Goal: Task Accomplishment & Management: Complete application form

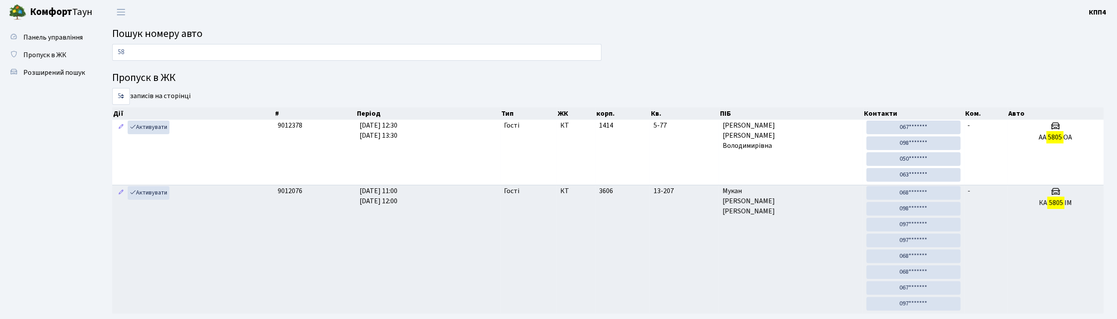
type input "5"
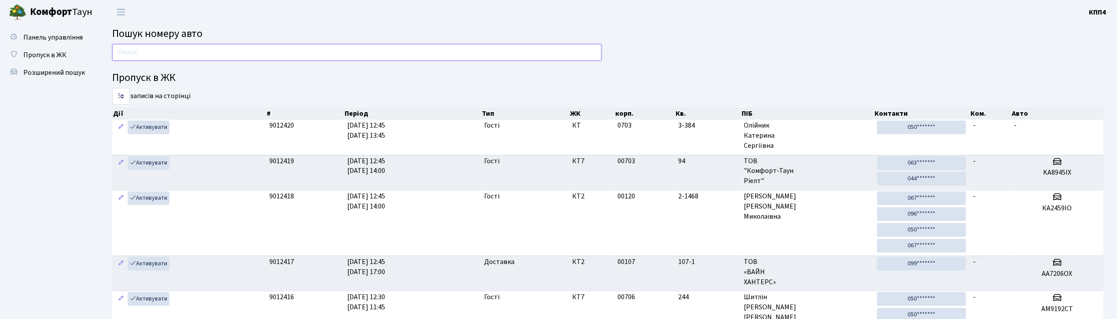
click at [180, 52] on input "text" at bounding box center [356, 52] width 489 height 17
drag, startPoint x: 243, startPoint y: 55, endPoint x: 241, endPoint y: 44, distance: 10.7
click at [243, 55] on input "text" at bounding box center [356, 52] width 489 height 17
click at [239, 48] on input "text" at bounding box center [356, 52] width 489 height 17
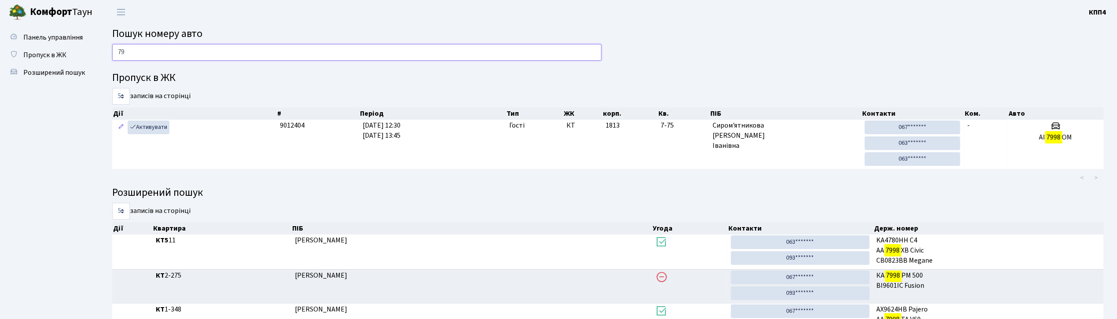
type input "7"
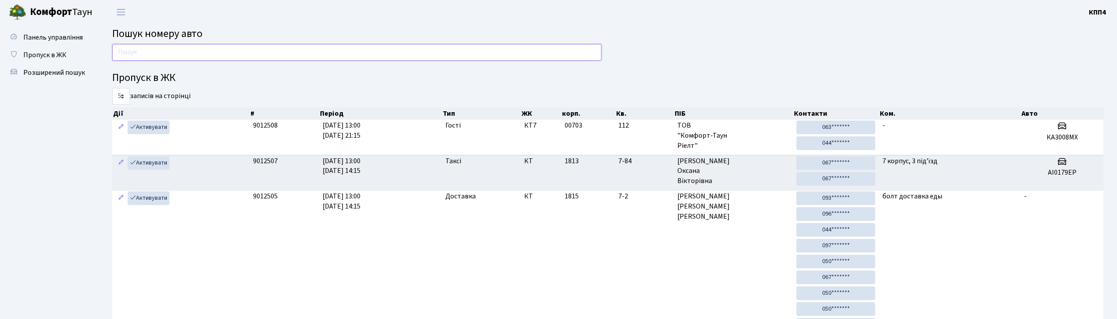
click at [171, 59] on input "text" at bounding box center [356, 52] width 489 height 17
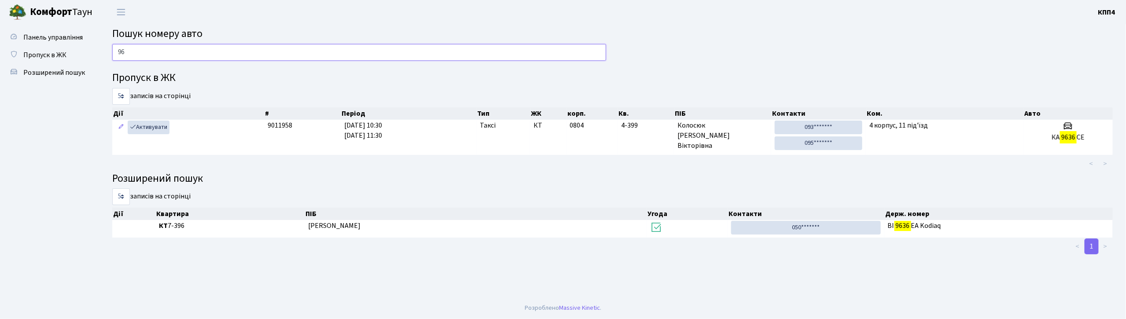
type input "9"
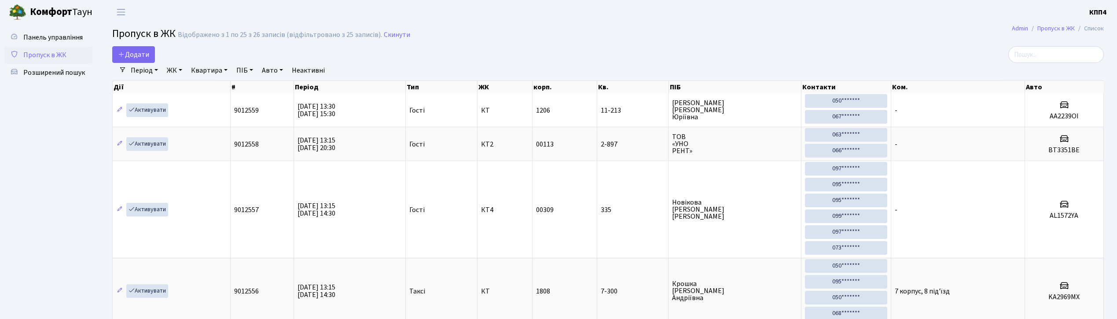
select select "25"
click at [1042, 59] on input "search" at bounding box center [1055, 54] width 95 height 17
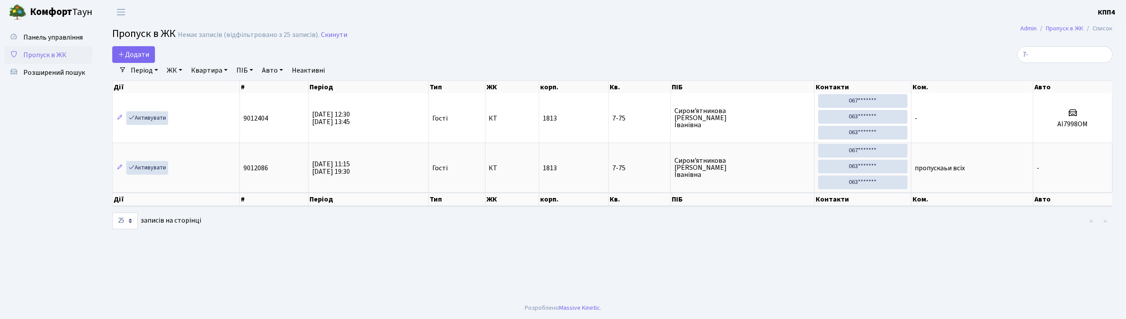
type input "7"
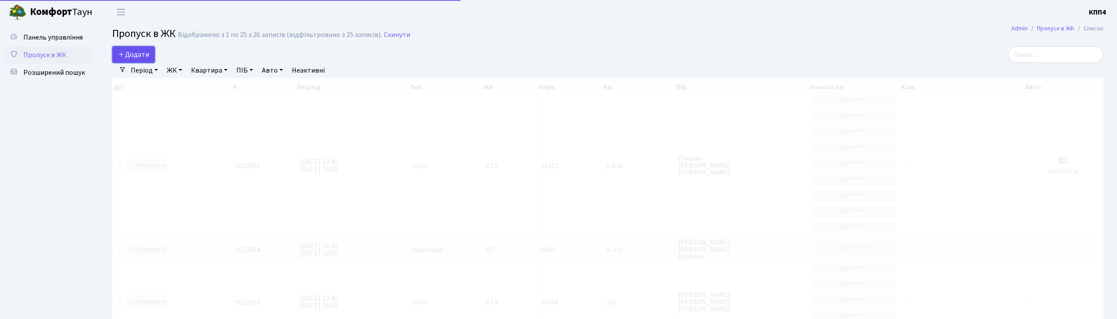
click at [142, 55] on span "Додати" at bounding box center [133, 55] width 31 height 10
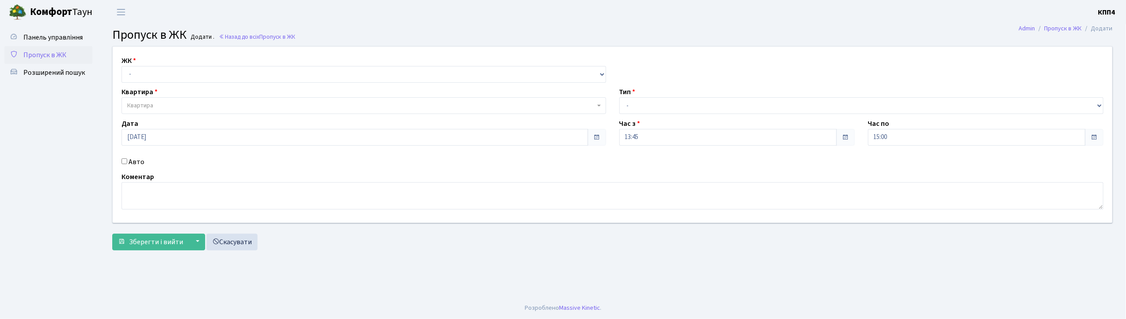
click at [122, 162] on input "Авто" at bounding box center [124, 161] width 6 height 6
checkbox input "true"
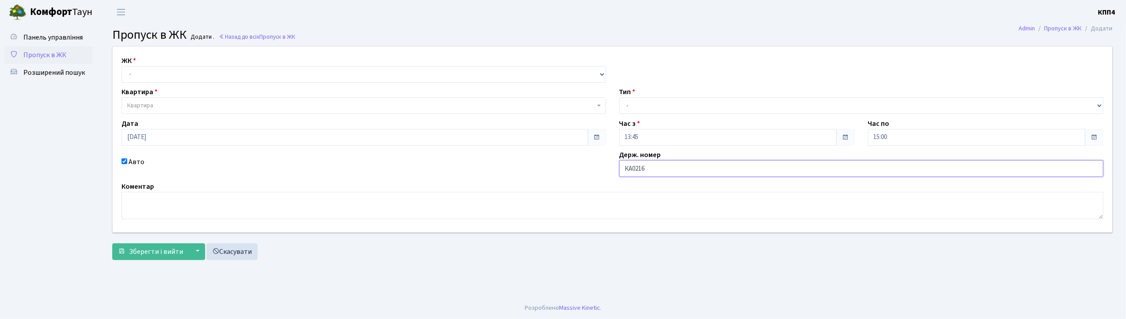
type input "КА0216ЕЕ"
click at [236, 73] on select "- КТ, вул. Регенераторна, 4 КТ2, просп. Соборності, 17 КТ3, вул. Березнева, 16 …" at bounding box center [363, 74] width 484 height 17
select select "271"
click at [121, 66] on select "- КТ, вул. Регенераторна, 4 КТ2, просп. Соборності, 17 КТ3, вул. Березнева, 16 …" at bounding box center [363, 74] width 484 height 17
select select
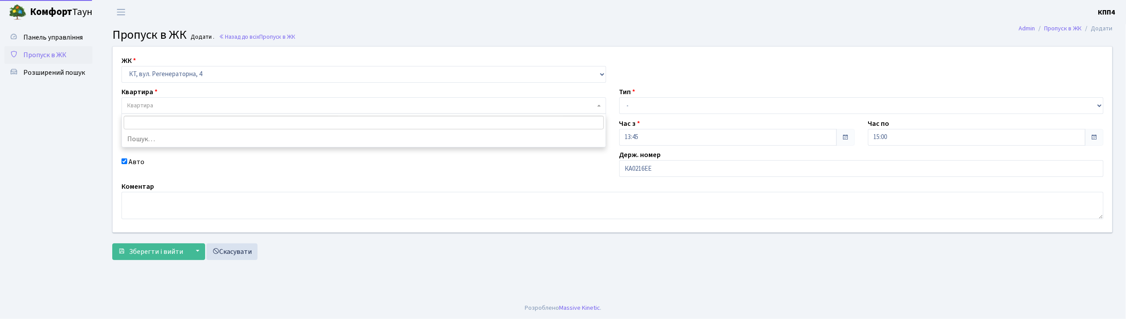
click at [240, 100] on span "Квартира" at bounding box center [363, 105] width 484 height 17
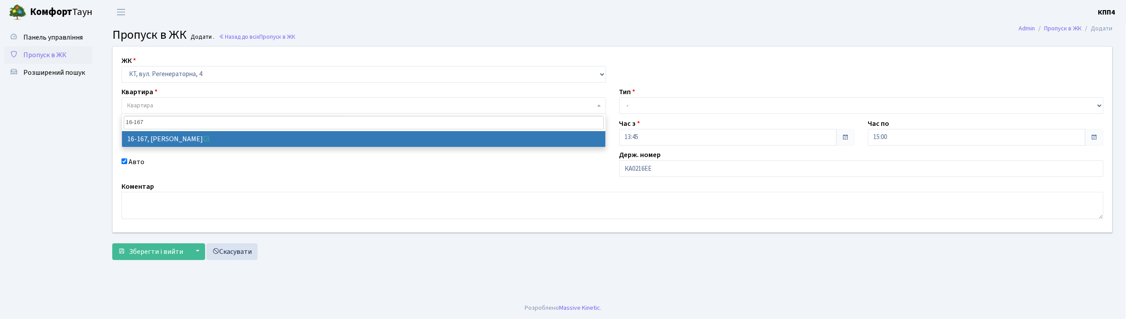
type input "16-167"
select select "8728"
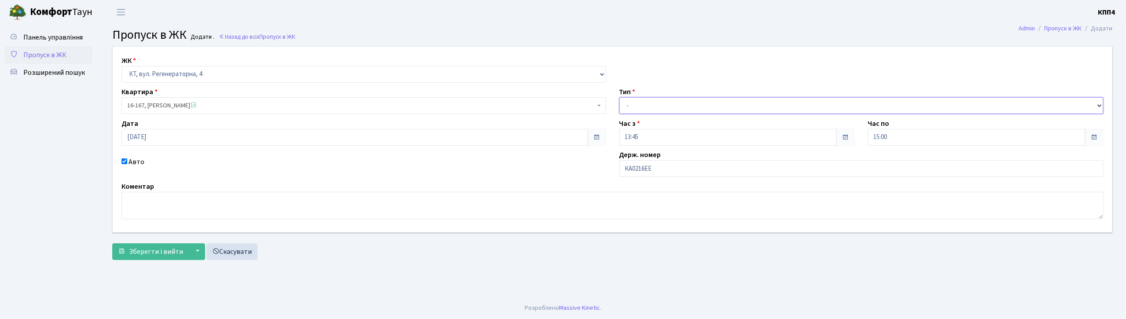
drag, startPoint x: 739, startPoint y: 104, endPoint x: 738, endPoint y: 111, distance: 7.6
click at [739, 104] on select "- Доставка Таксі Гості Сервіс" at bounding box center [861, 105] width 484 height 17
select select "3"
click at [619, 97] on select "- Доставка Таксі Гості Сервіс" at bounding box center [861, 105] width 484 height 17
click at [174, 250] on span "Зберегти і вийти" at bounding box center [156, 252] width 54 height 10
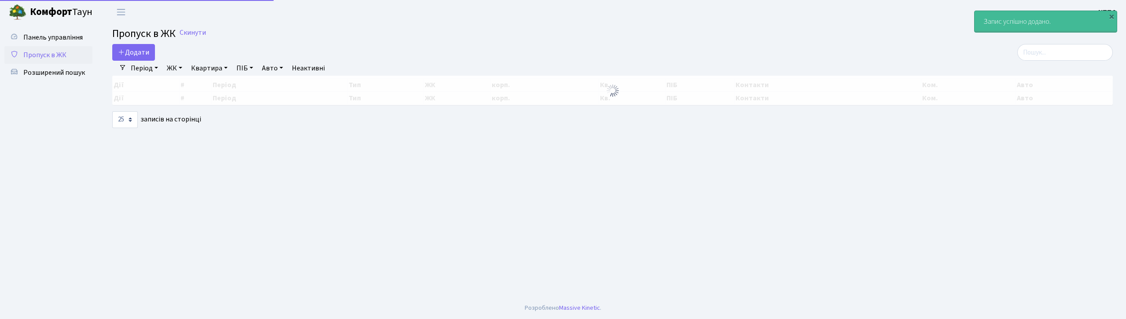
select select "25"
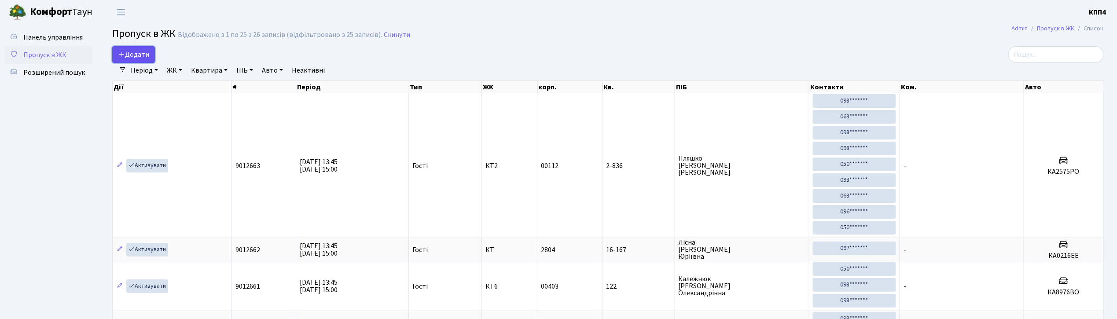
click at [143, 54] on span "Додати" at bounding box center [133, 55] width 31 height 10
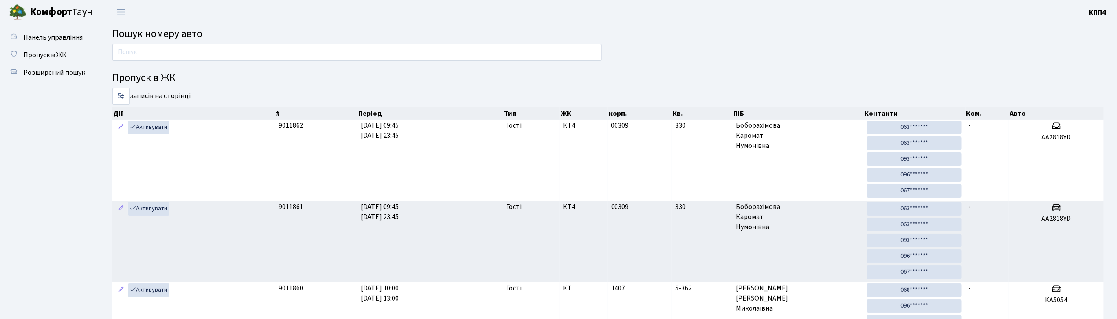
drag, startPoint x: 0, startPoint y: 0, endPoint x: 277, endPoint y: 44, distance: 280.7
click at [277, 44] on main "Пошук номеру авто Пропуск в ЖК 5 10 25 50 записів на сторінці Дії # Період Тип …" at bounding box center [608, 306] width 1018 height 565
click at [280, 55] on input "text" at bounding box center [356, 52] width 489 height 17
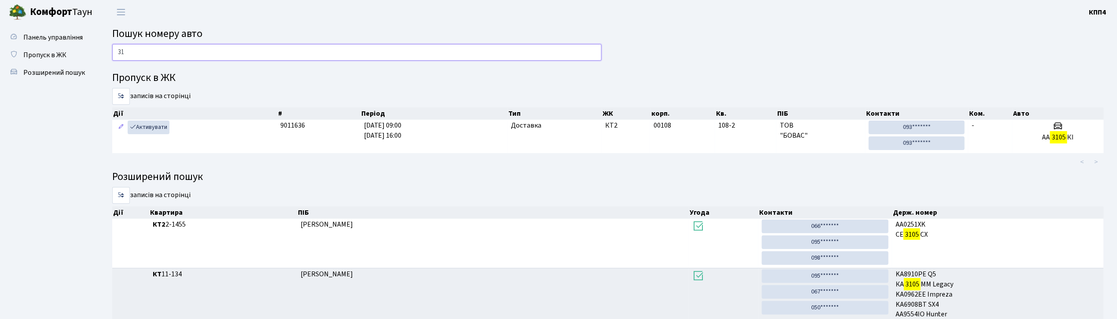
type input "3"
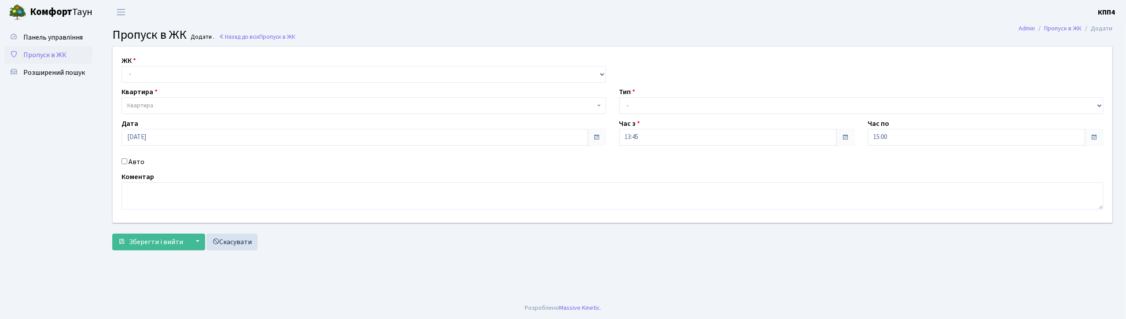
click at [43, 55] on span "Пропуск в ЖК" at bounding box center [44, 55] width 43 height 10
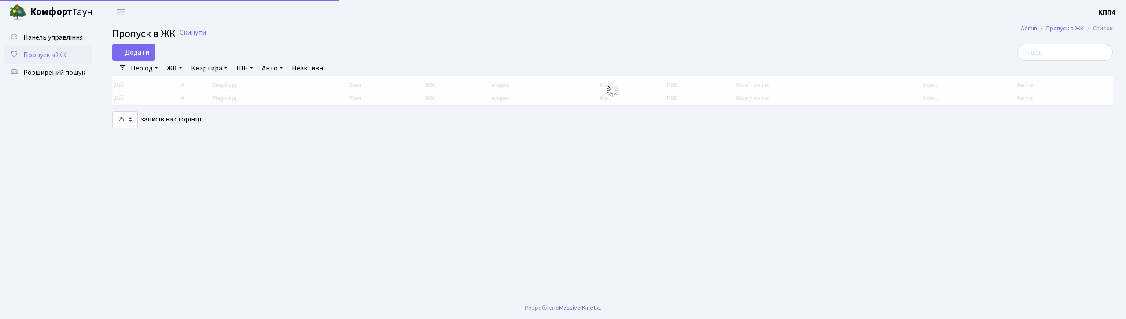
select select "25"
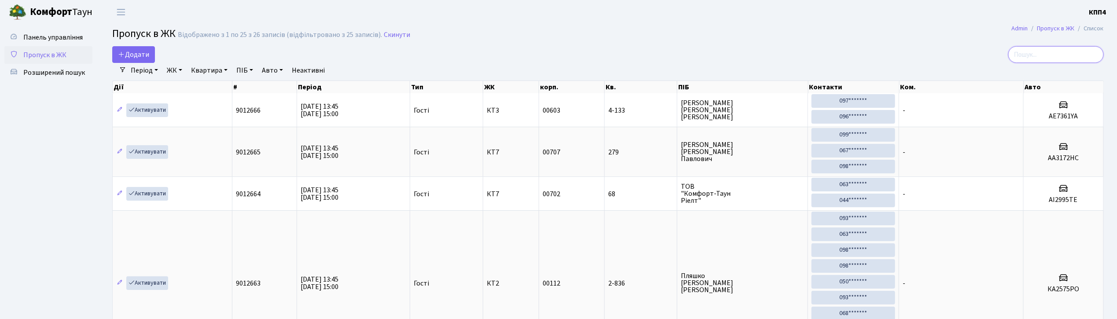
click at [1064, 51] on input "search" at bounding box center [1055, 54] width 95 height 17
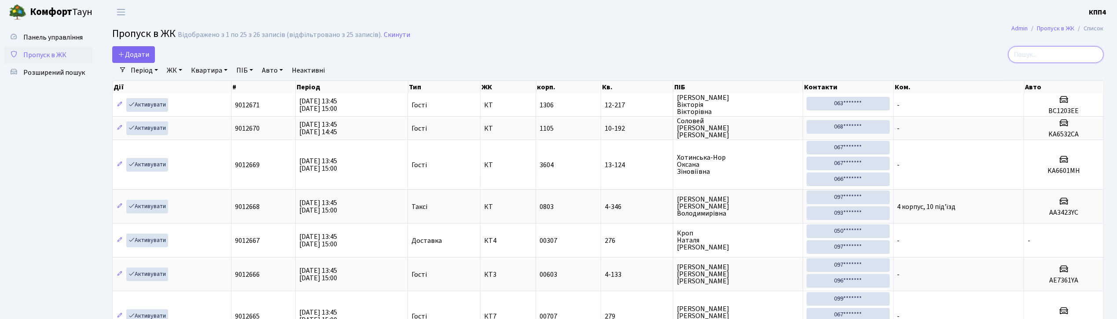
click at [1067, 55] on input "search" at bounding box center [1055, 54] width 95 height 17
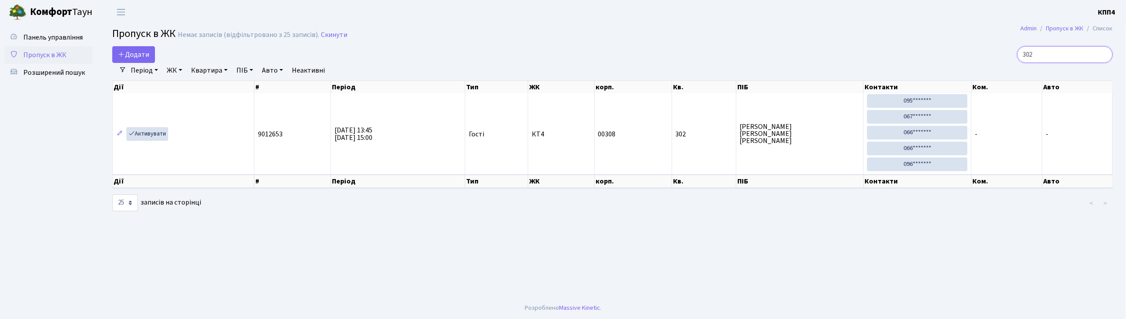
click at [1058, 55] on input "302" at bounding box center [1064, 54] width 95 height 17
type input "3"
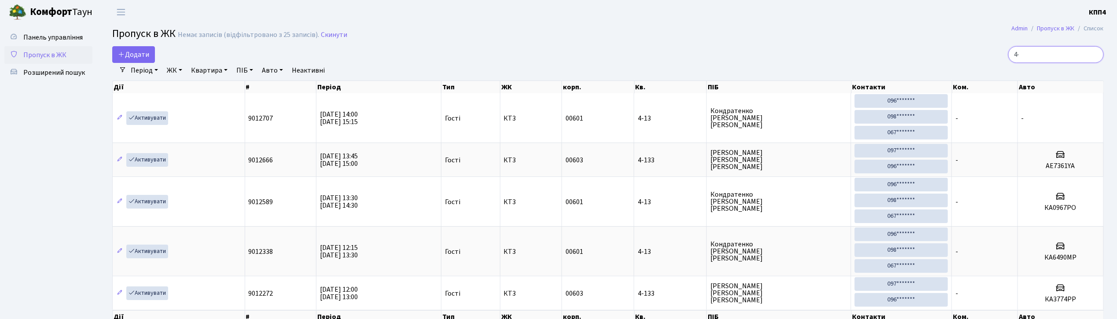
type input "4"
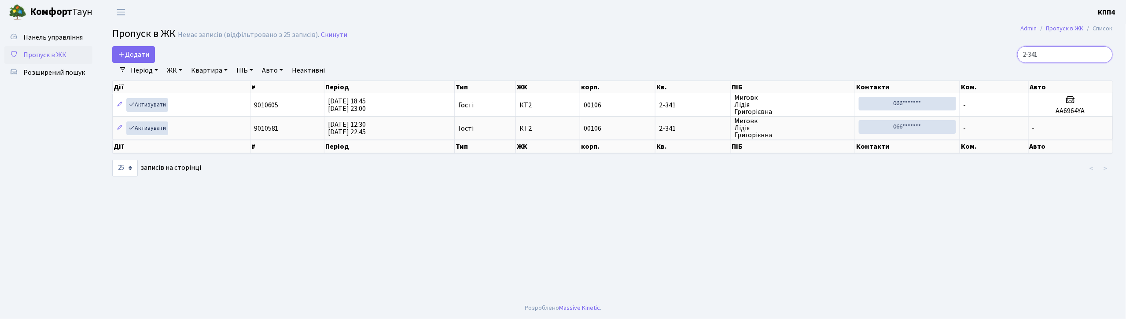
type input "2-341"
click at [139, 56] on span "Додати" at bounding box center [133, 55] width 31 height 10
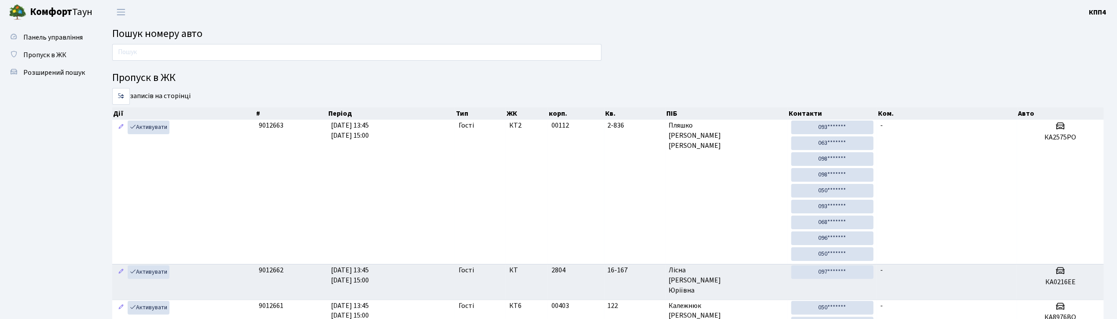
click at [231, 53] on input "text" at bounding box center [356, 52] width 489 height 17
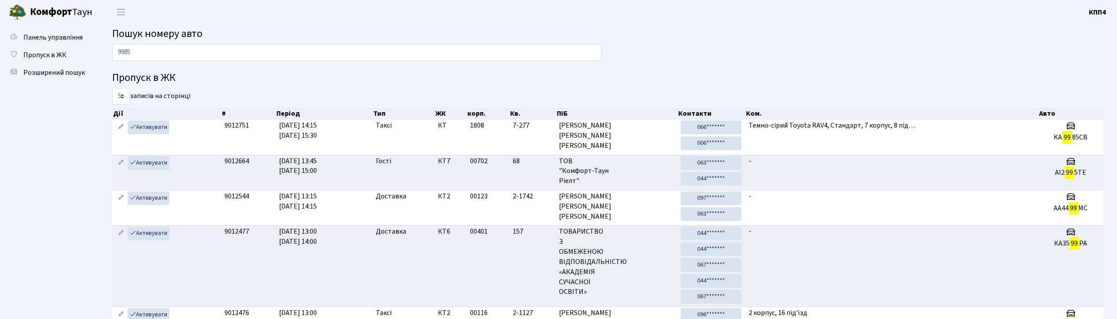
type input "9985"
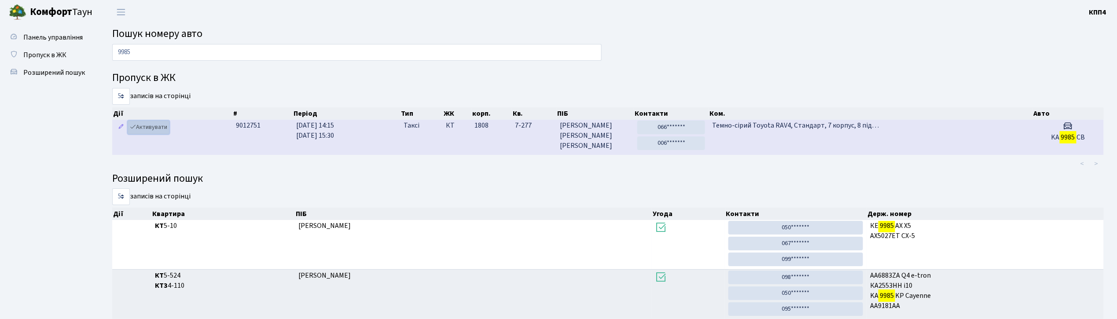
click at [158, 129] on link "Активувати" at bounding box center [149, 128] width 42 height 14
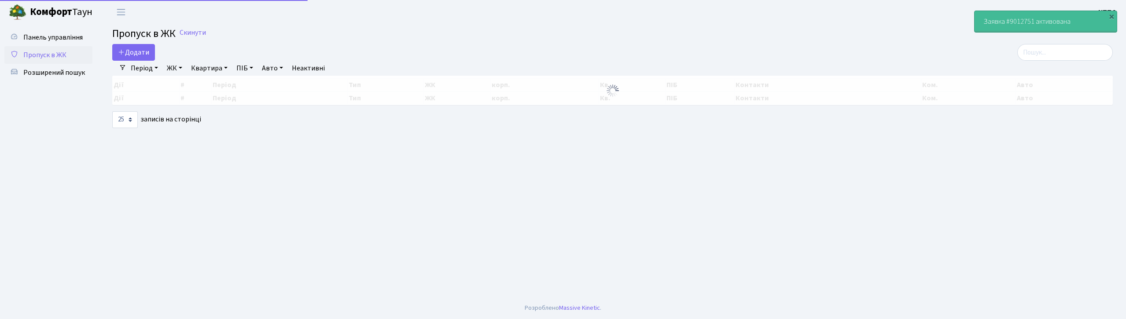
select select "25"
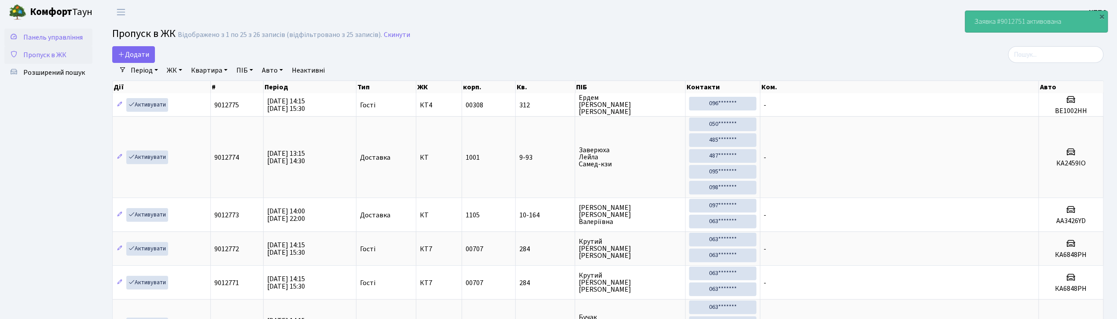
click at [50, 37] on span "Панель управління" at bounding box center [52, 38] width 59 height 10
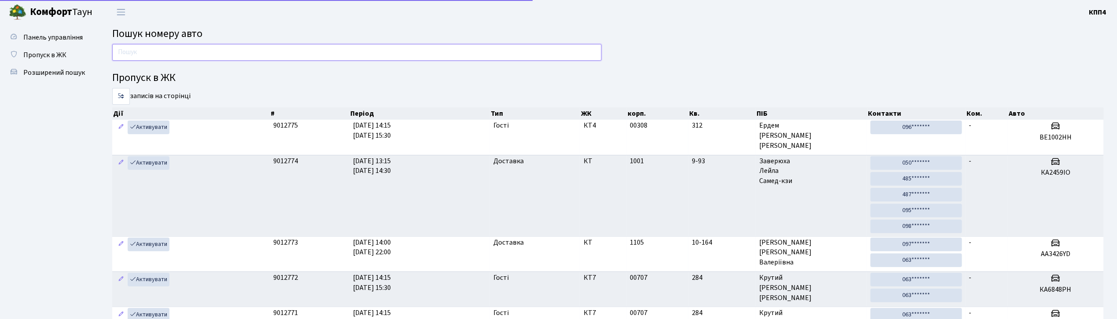
click at [139, 50] on input "text" at bounding box center [356, 52] width 489 height 17
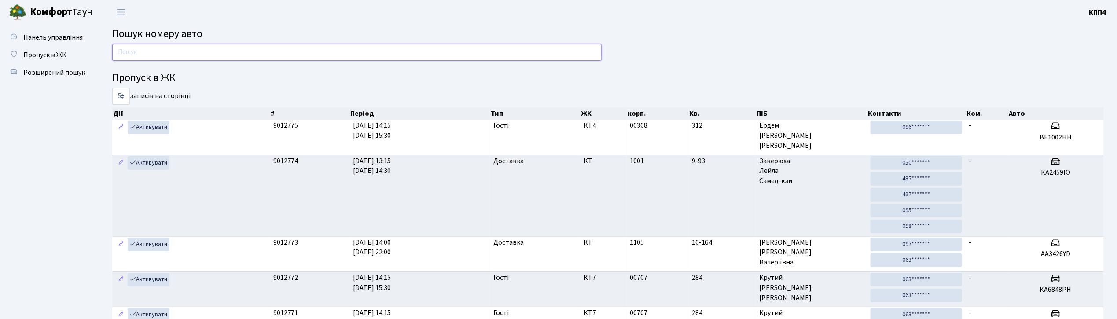
click at [183, 55] on input "text" at bounding box center [356, 52] width 489 height 17
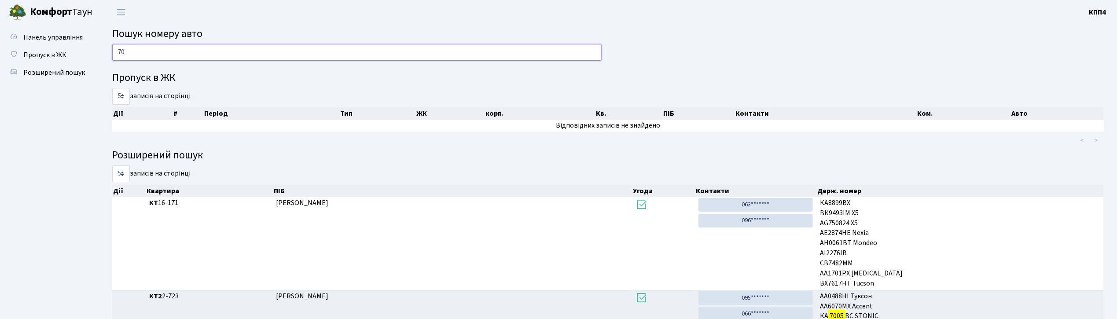
type input "7"
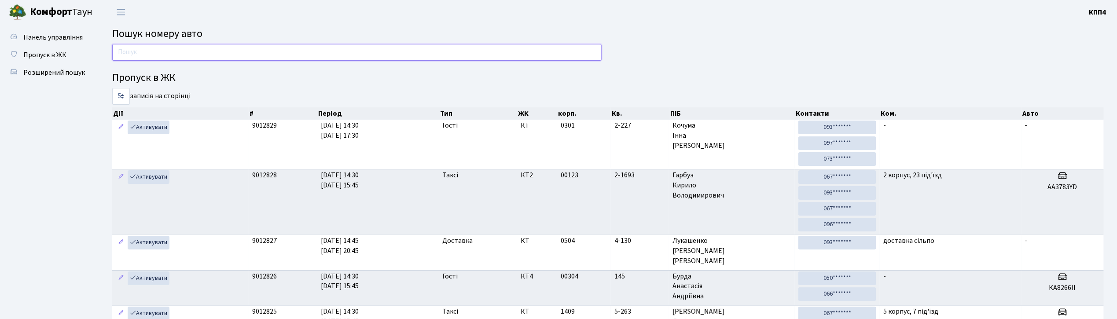
click at [470, 53] on input "text" at bounding box center [356, 52] width 489 height 17
click at [196, 48] on input "text" at bounding box center [356, 52] width 489 height 17
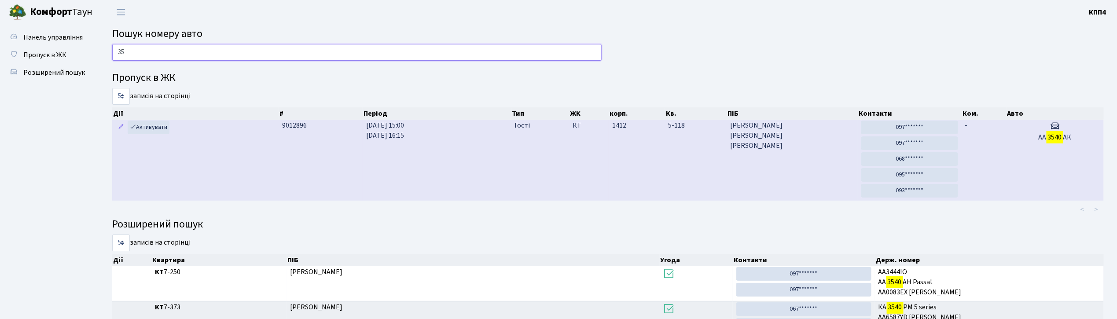
type input "3"
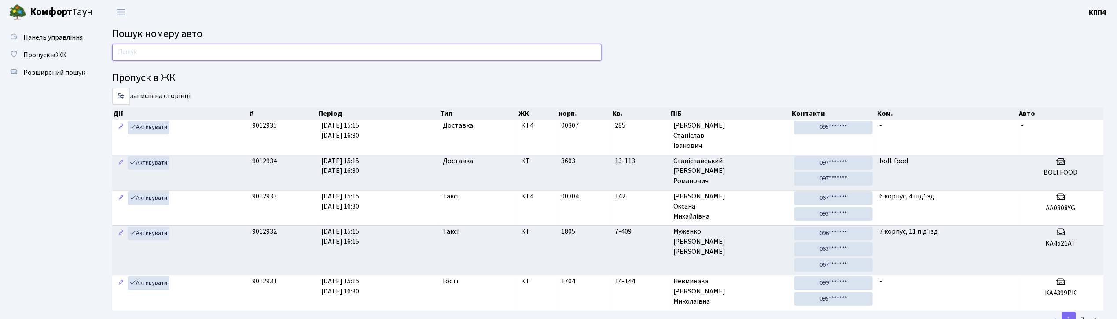
click at [265, 44] on input "text" at bounding box center [356, 52] width 489 height 17
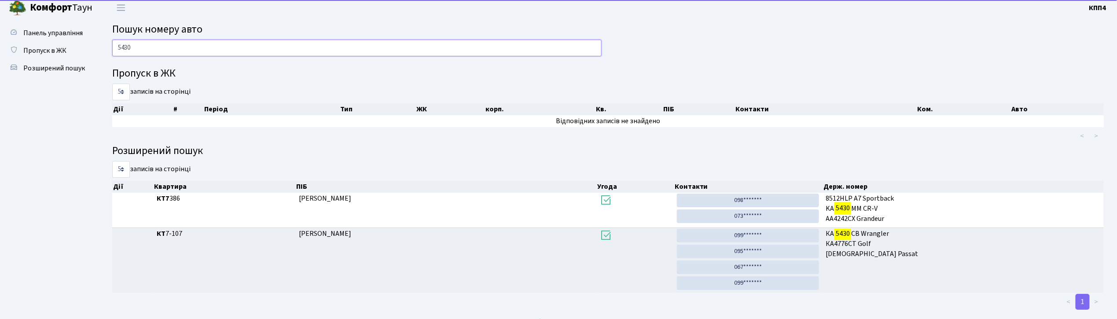
scroll to position [19, 0]
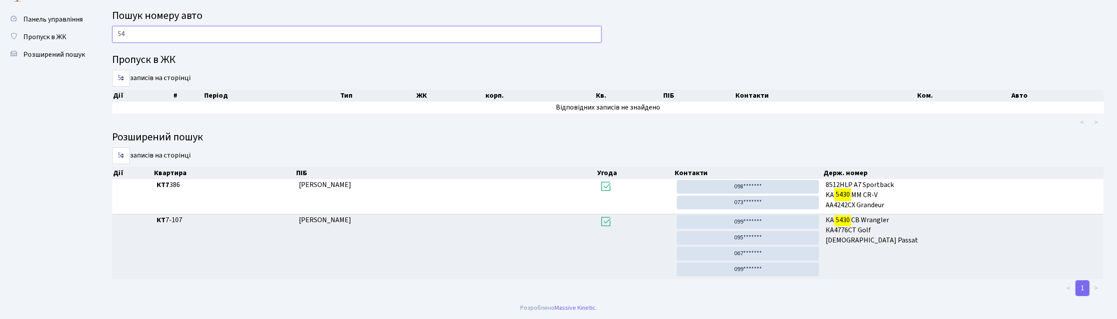
type input "5"
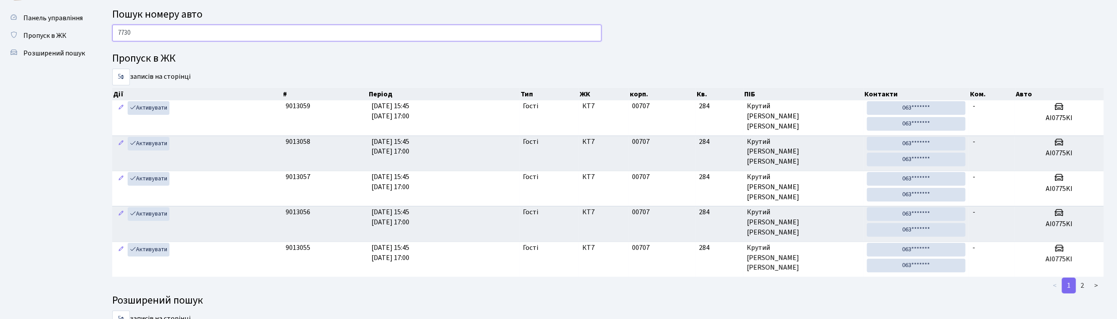
type input "7730"
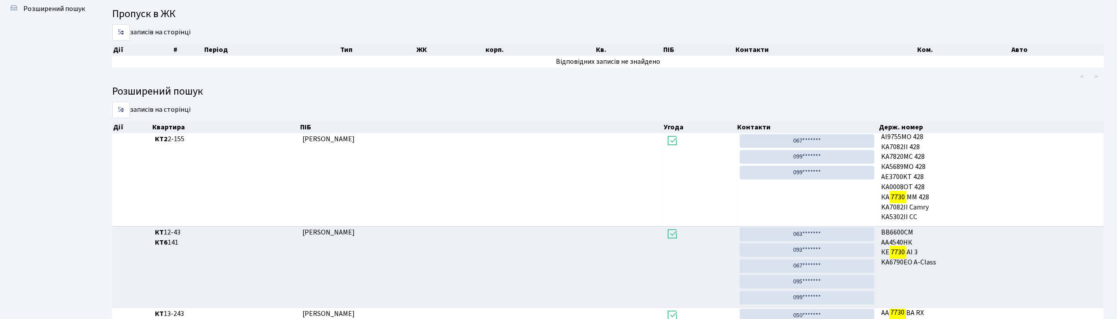
scroll to position [0, 0]
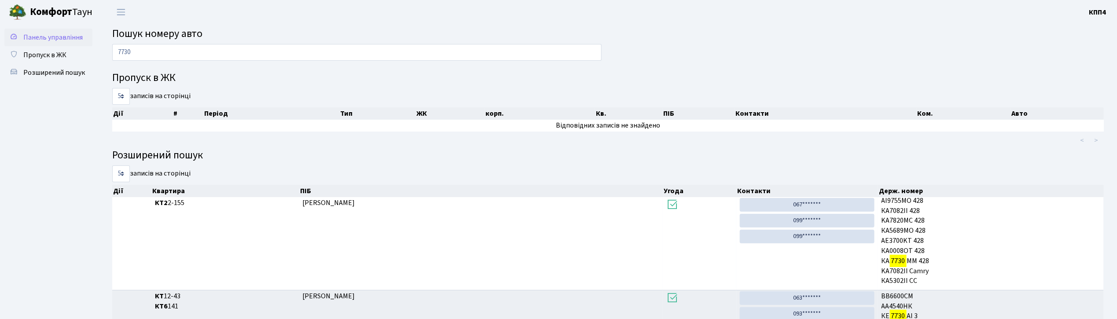
click at [48, 36] on span "Панель управління" at bounding box center [52, 38] width 59 height 10
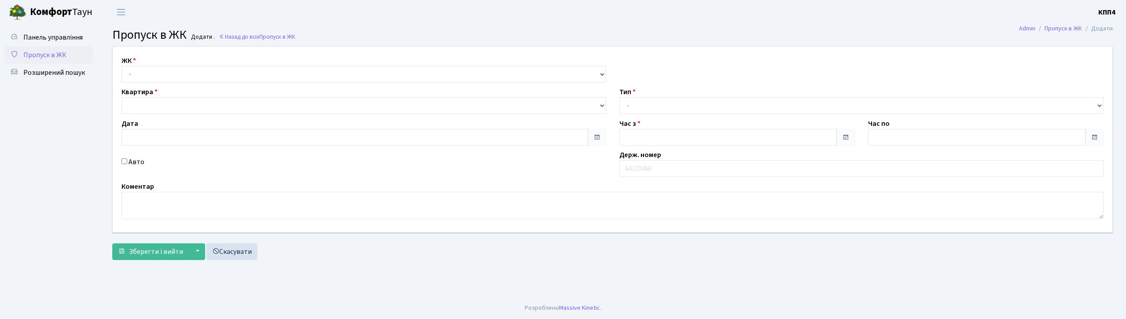
type input "[DATE]"
type input "14:30"
type input "15:30"
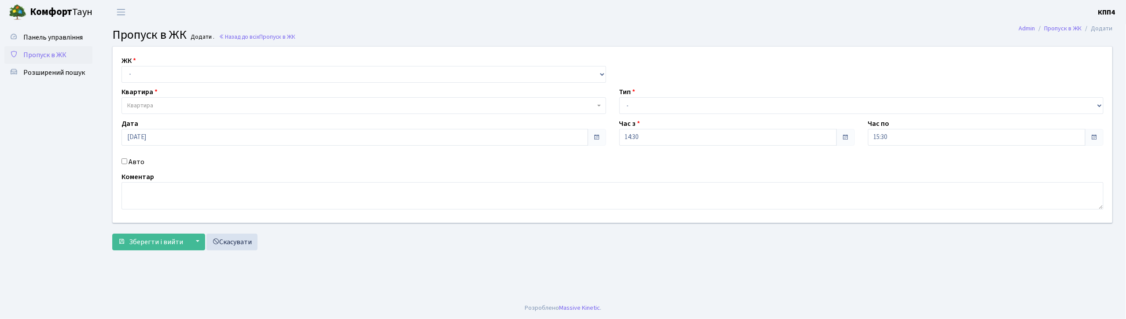
click at [124, 159] on input "Авто" at bounding box center [124, 161] width 6 height 6
checkbox input "true"
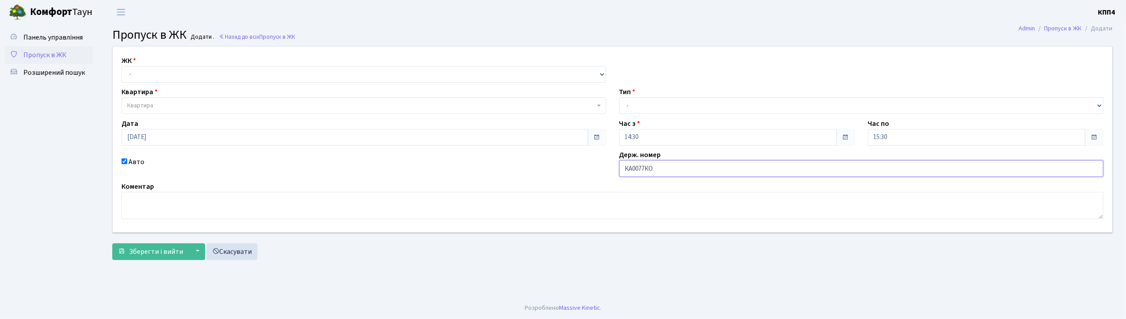
type input "КА0077КО"
click at [220, 73] on select "- КТ, вул. Регенераторна, 4 КТ2, просп. Соборності, 17 КТ3, вул. Березнева, 16 …" at bounding box center [363, 74] width 484 height 17
select select "271"
click at [121, 66] on select "- КТ, вул. Регенераторна, 4 КТ2, просп. Соборності, 17 КТ3, вул. Березнева, 16 …" at bounding box center [363, 74] width 484 height 17
select select
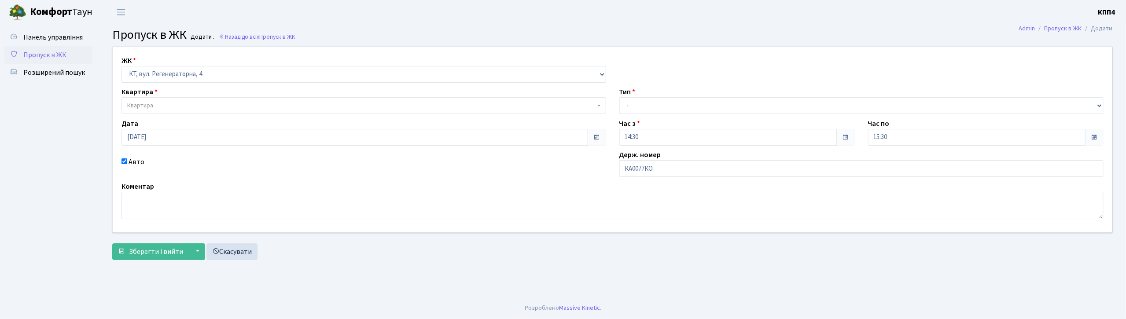
click at [219, 102] on span "Квартира" at bounding box center [361, 105] width 468 height 9
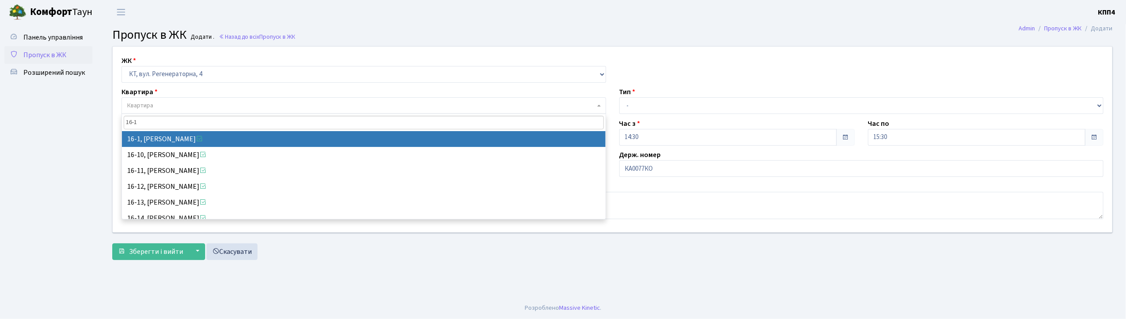
type input "16-1"
select select "8562"
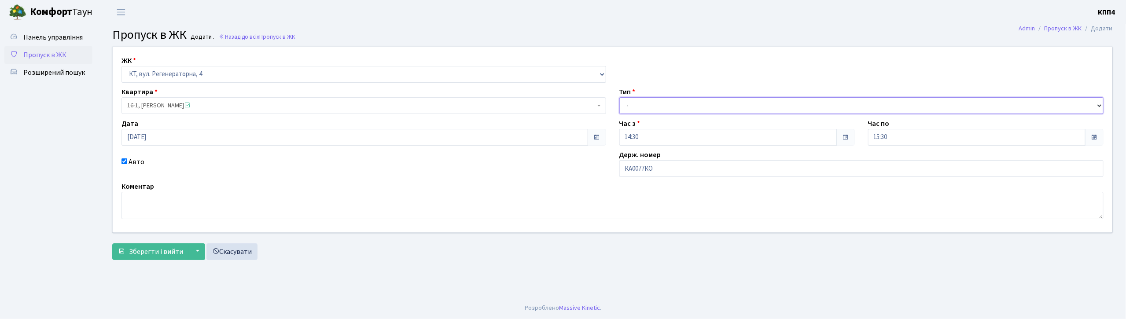
click at [638, 108] on select "- Доставка Таксі Гості Сервіс" at bounding box center [861, 105] width 484 height 17
select select "3"
click at [619, 97] on select "- Доставка Таксі Гості Сервіс" at bounding box center [861, 105] width 484 height 17
drag, startPoint x: 622, startPoint y: 169, endPoint x: 710, endPoint y: 174, distance: 88.2
click at [709, 174] on input "КА0077КО" at bounding box center [861, 168] width 484 height 17
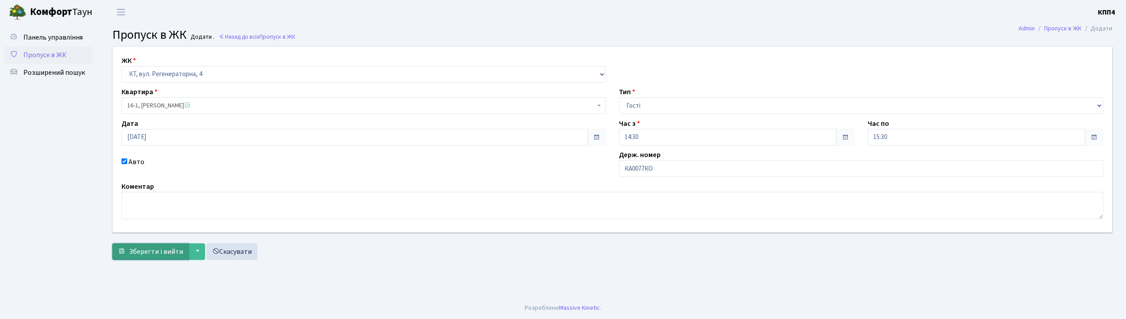
click at [165, 247] on span "Зберегти і вийти" at bounding box center [156, 252] width 54 height 10
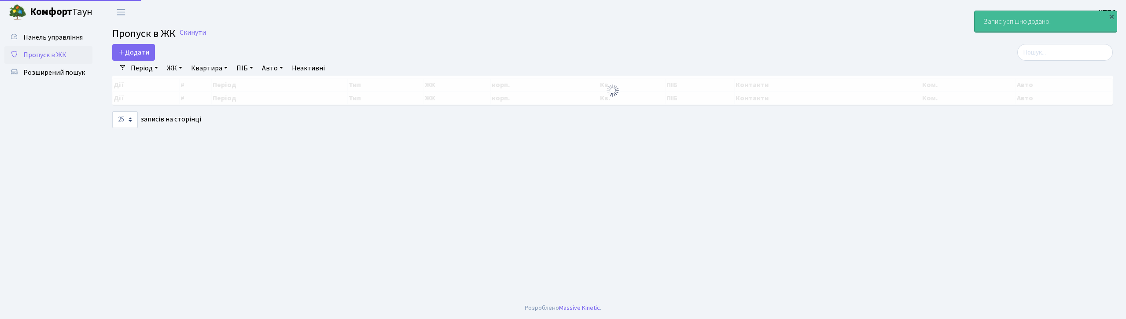
select select "25"
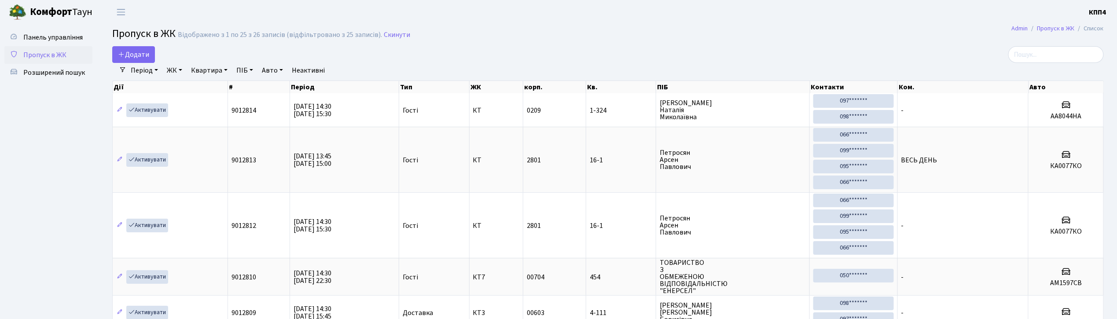
click at [55, 53] on span "Пропуск в ЖК" at bounding box center [44, 55] width 43 height 10
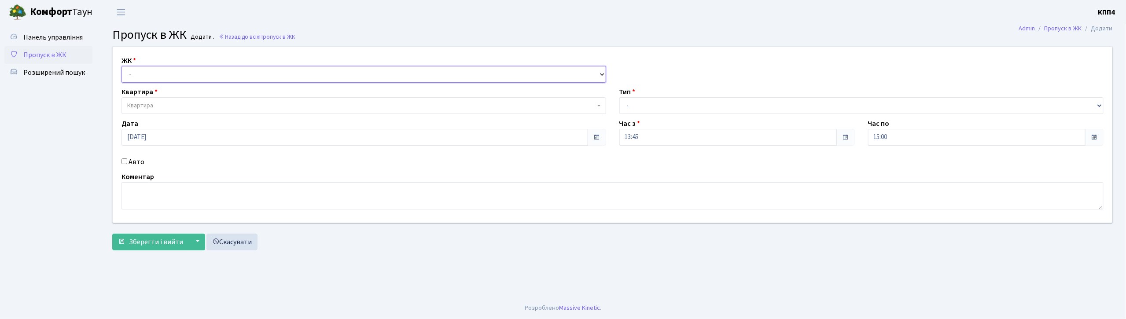
click at [226, 73] on select "- КТ, вул. Регенераторна, 4 КТ2, просп. [STREET_ADDRESS] [STREET_ADDRESS] [PERS…" at bounding box center [363, 74] width 484 height 17
select select "271"
click at [121, 66] on select "- КТ, вул. Регенераторна, 4 КТ2, просп. [STREET_ADDRESS] [STREET_ADDRESS] [PERS…" at bounding box center [363, 74] width 484 height 17
select select
click at [227, 106] on span "Квартира" at bounding box center [361, 105] width 468 height 9
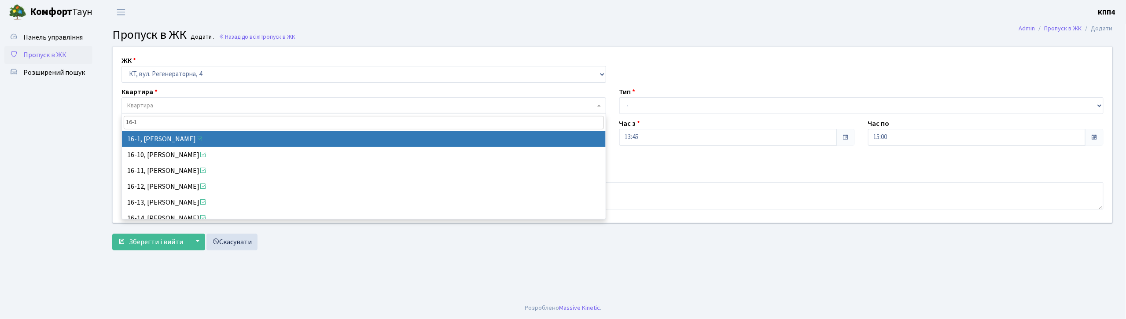
type input "16-1"
select select "8562"
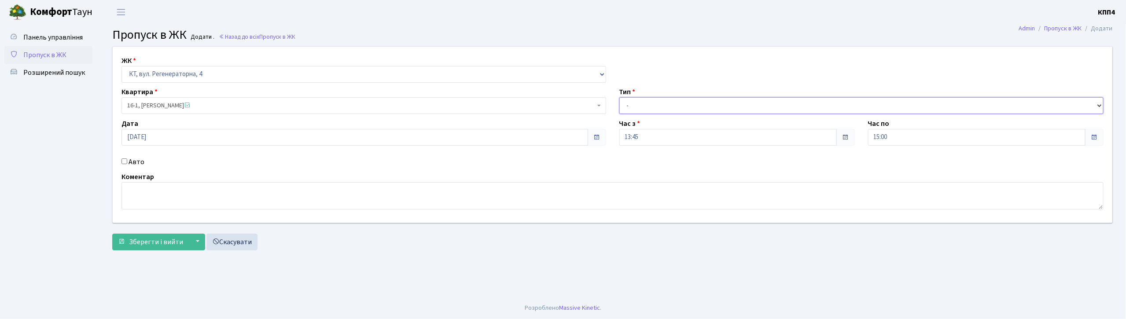
drag, startPoint x: 690, startPoint y: 104, endPoint x: 685, endPoint y: 112, distance: 9.5
click at [690, 104] on select "- Доставка Таксі Гості Сервіс" at bounding box center [861, 105] width 484 height 17
select select "3"
click at [619, 97] on select "- Доставка Таксі Гості Сервіс" at bounding box center [861, 105] width 484 height 17
click at [122, 161] on input "Авто" at bounding box center [124, 161] width 6 height 6
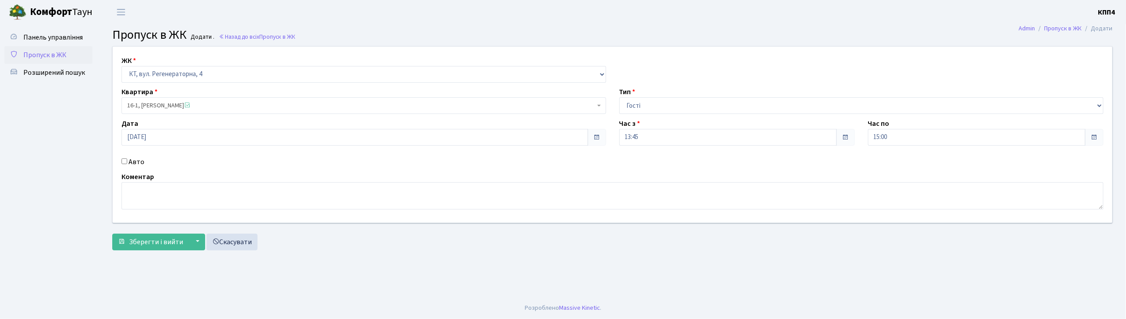
checkbox input "true"
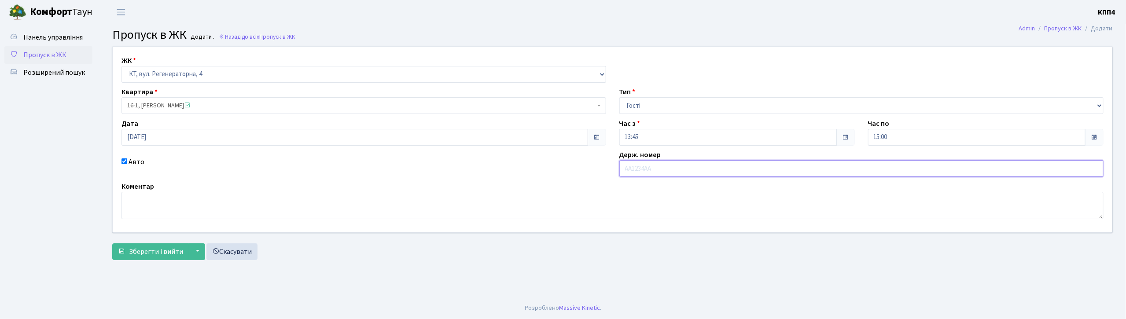
paste input "КА0077КО"
type input "КА0077КО"
click at [158, 204] on textarea at bounding box center [612, 205] width 982 height 27
click at [141, 202] on textarea "ВЕСЬДЕНЬ" at bounding box center [612, 205] width 982 height 27
type textarea "ВЕСЬ ДЕНЬ"
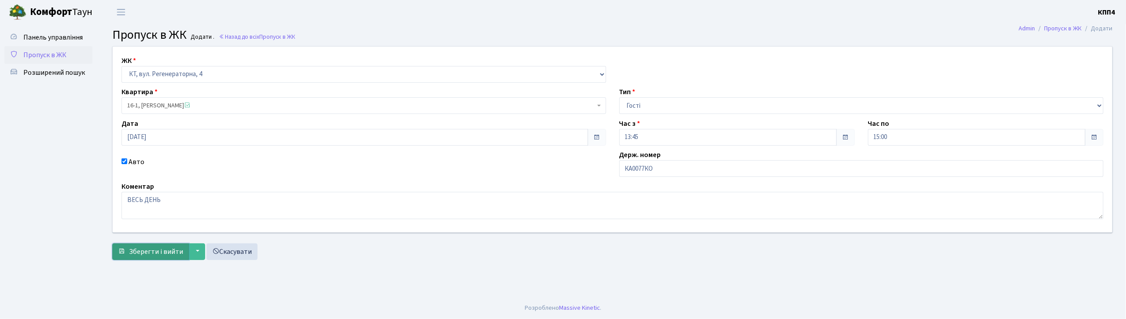
click at [157, 253] on span "Зберегти і вийти" at bounding box center [156, 252] width 54 height 10
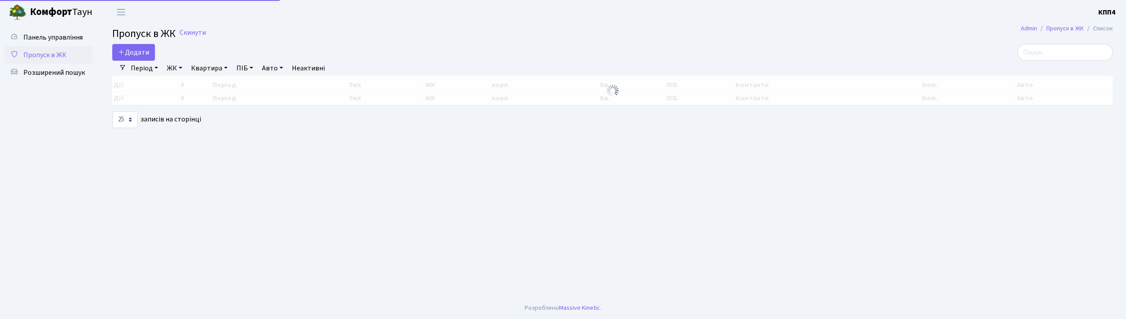
select select "25"
click at [1051, 55] on input "search" at bounding box center [1064, 52] width 95 height 17
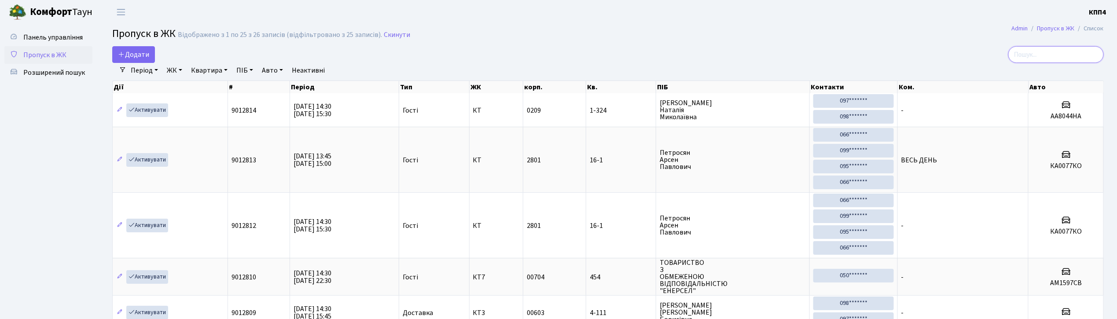
click at [1052, 51] on input "search" at bounding box center [1055, 54] width 95 height 17
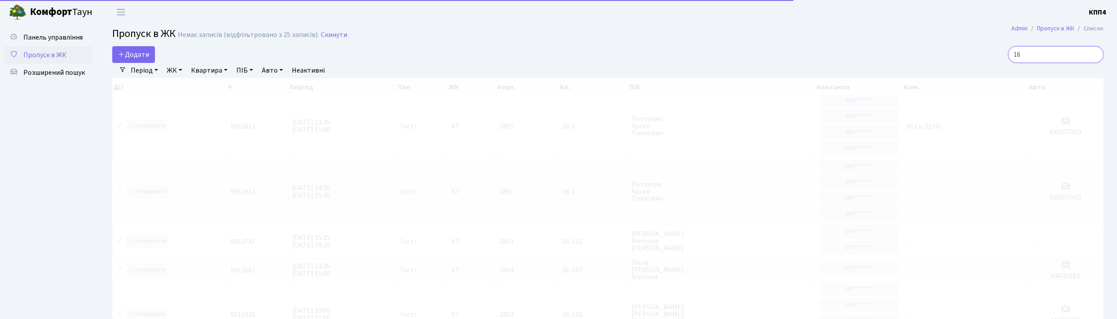
type input "1"
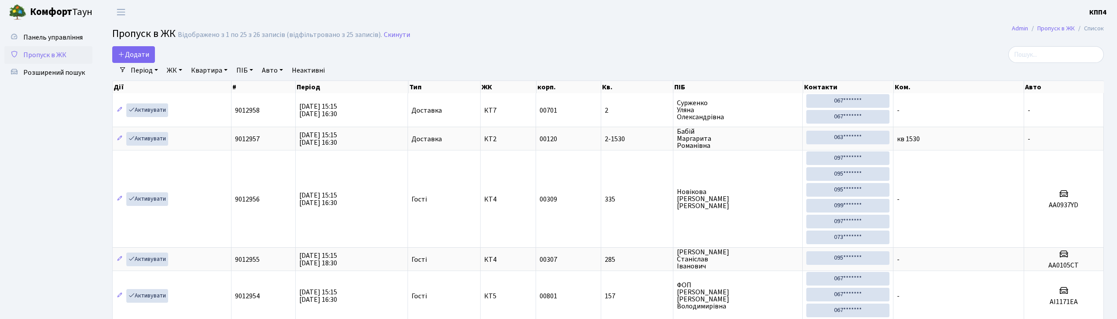
select select "25"
click at [1048, 58] on input "search" at bounding box center [1055, 54] width 95 height 17
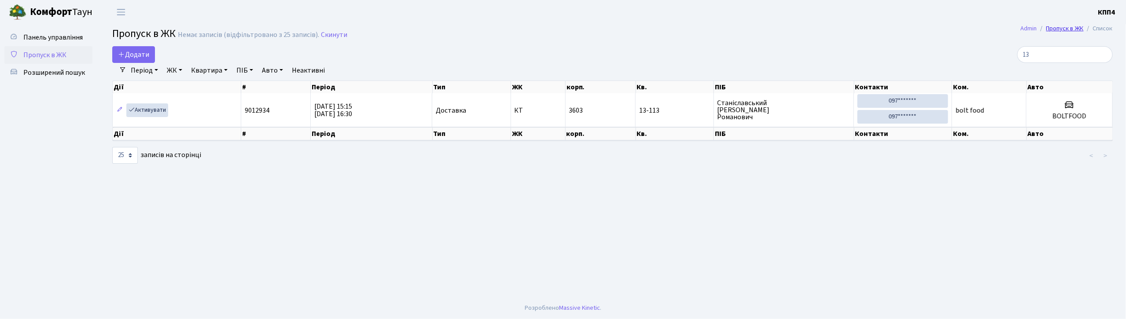
type input "1"
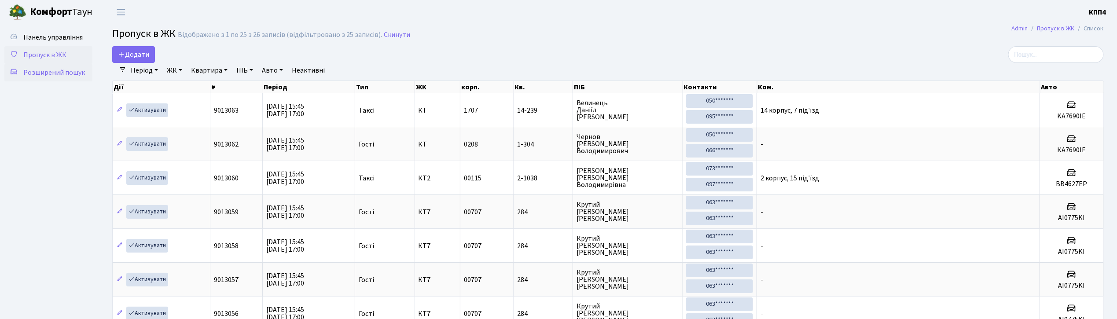
click at [48, 70] on span "Розширений пошук" at bounding box center [54, 73] width 62 height 10
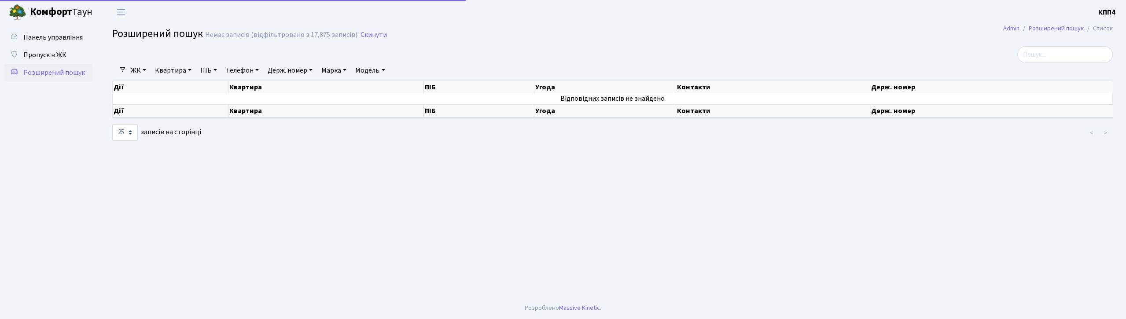
select select "25"
click at [171, 68] on link "Квартира" at bounding box center [173, 70] width 44 height 15
click at [176, 88] on input "text" at bounding box center [177, 87] width 51 height 17
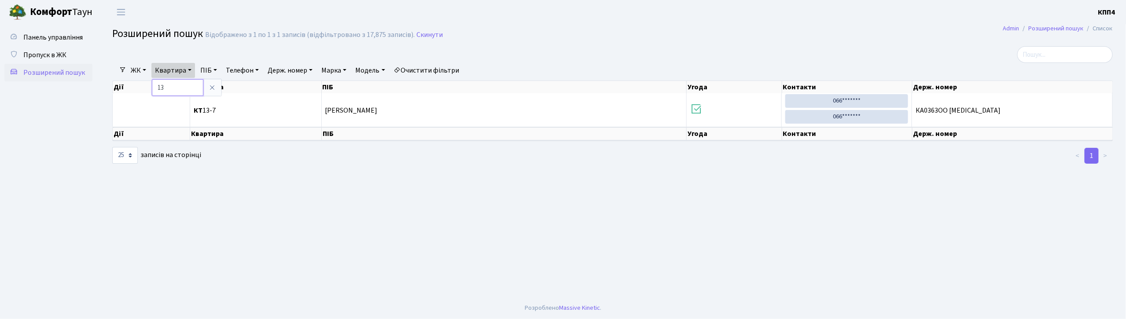
type input "1"
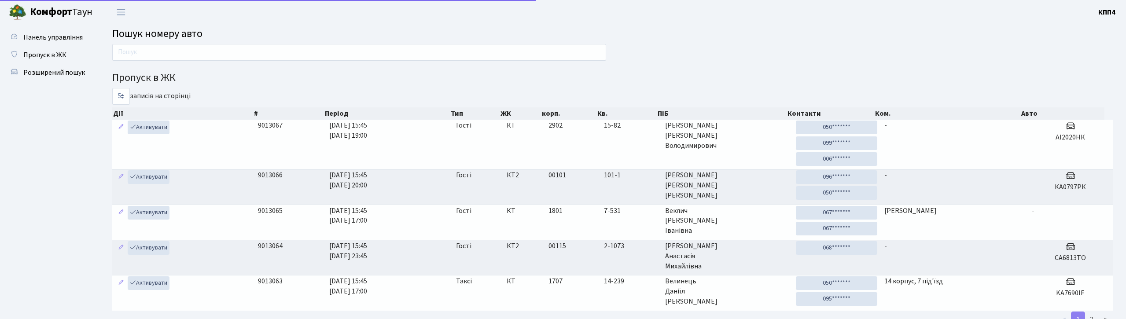
click at [50, 55] on span "Пропуск в ЖК" at bounding box center [44, 55] width 43 height 10
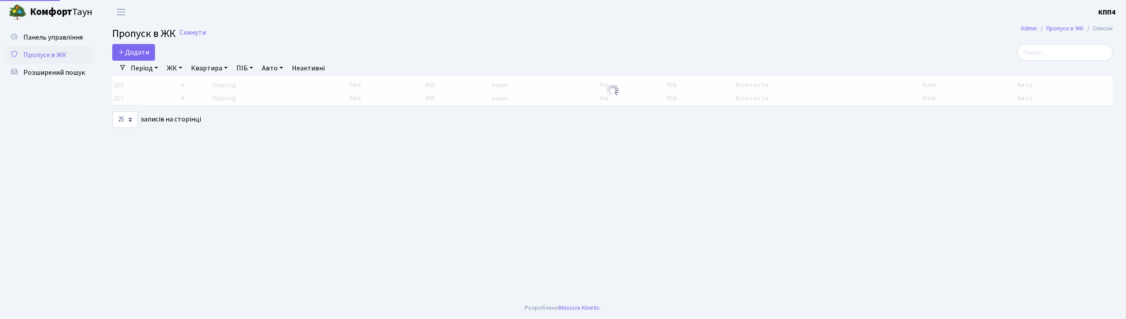
select select "25"
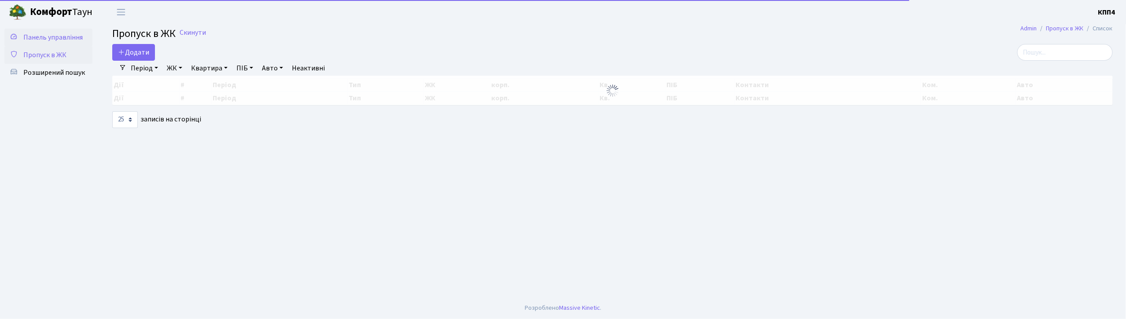
click at [62, 36] on span "Панель управління" at bounding box center [52, 38] width 59 height 10
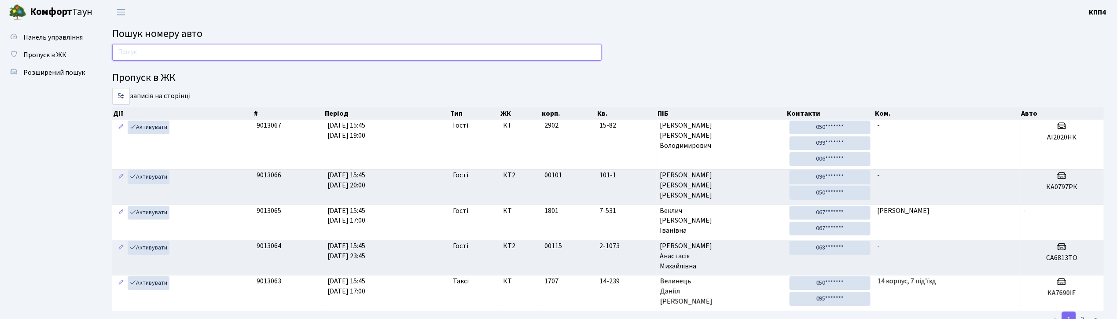
click at [319, 47] on input "text" at bounding box center [356, 52] width 489 height 17
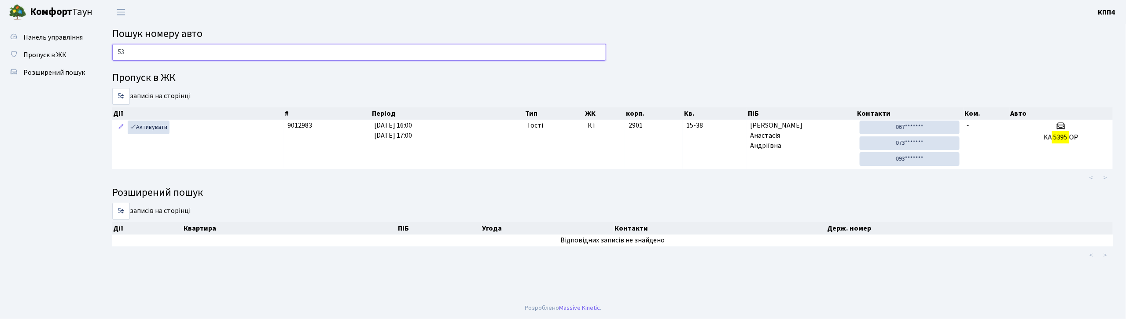
type input "5"
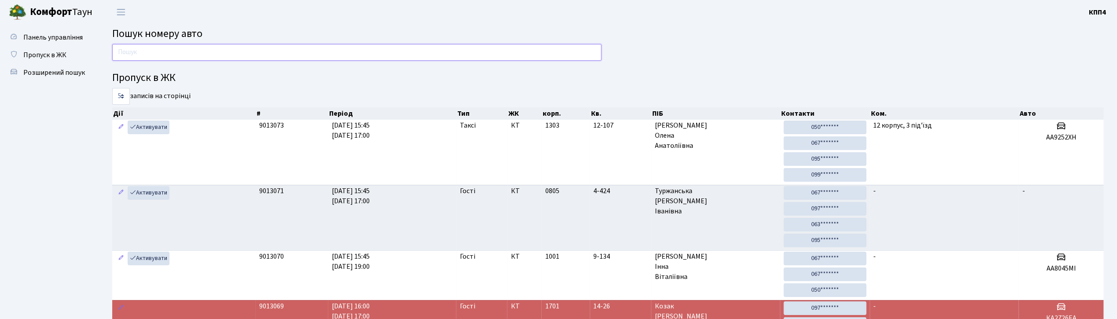
click at [208, 55] on input "text" at bounding box center [356, 52] width 489 height 17
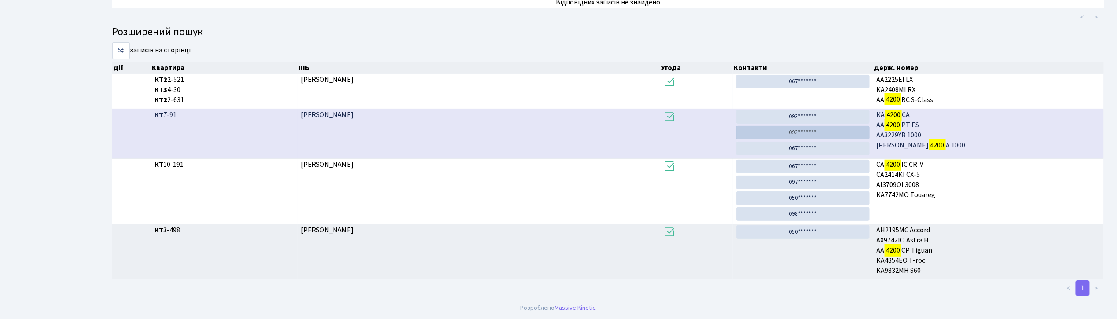
scroll to position [48, 0]
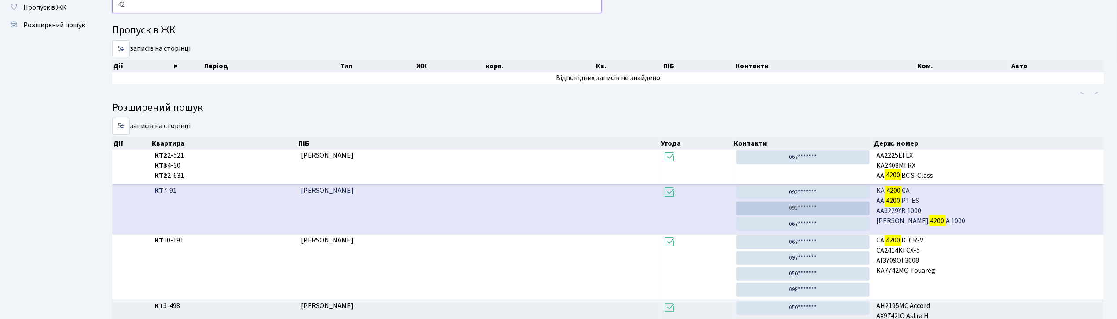
type input "4"
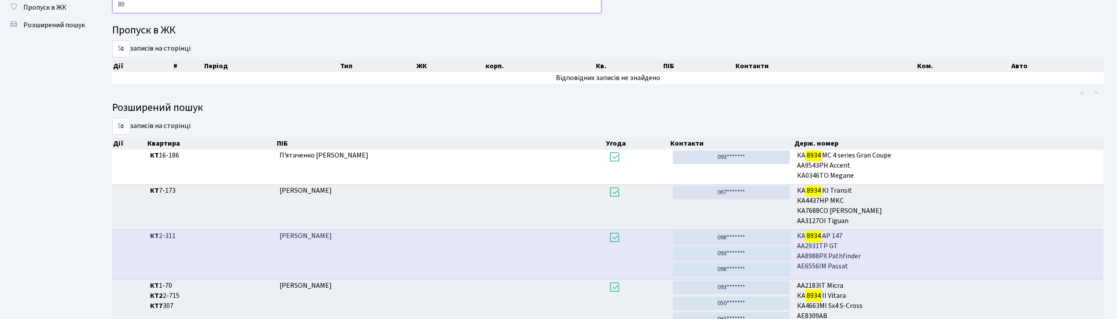
type input "8"
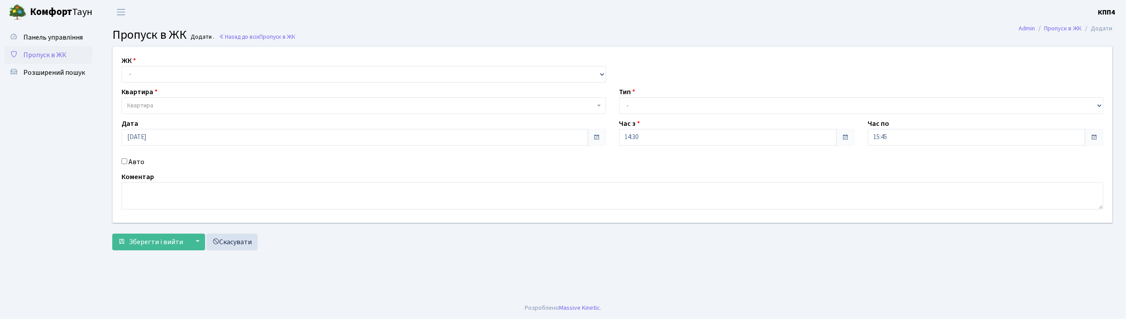
click at [123, 161] on input "Авто" at bounding box center [124, 161] width 6 height 6
checkbox input "true"
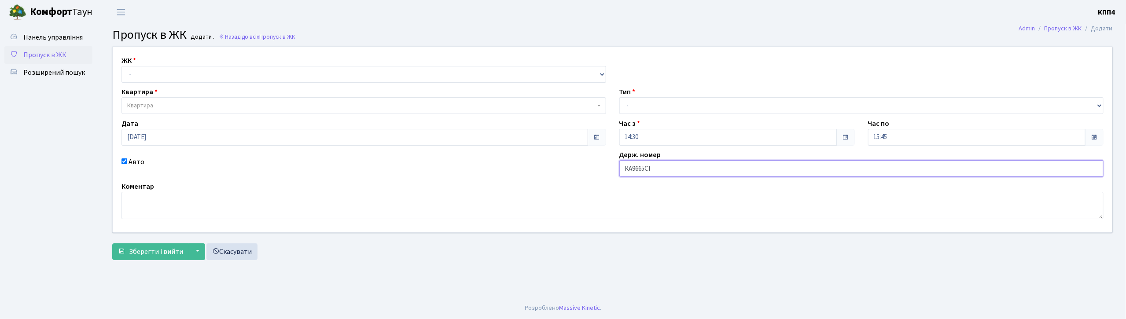
type input "КА9665СІ"
click at [258, 76] on select "- КТ, вул. Регенераторна, 4 КТ2, просп. Соборності, 17 КТ3, вул. Березнева, 16 …" at bounding box center [363, 74] width 484 height 17
select select "271"
click at [121, 66] on select "- КТ, вул. Регенераторна, 4 КТ2, просп. Соборності, 17 КТ3, вул. Березнева, 16 …" at bounding box center [363, 74] width 484 height 17
select select
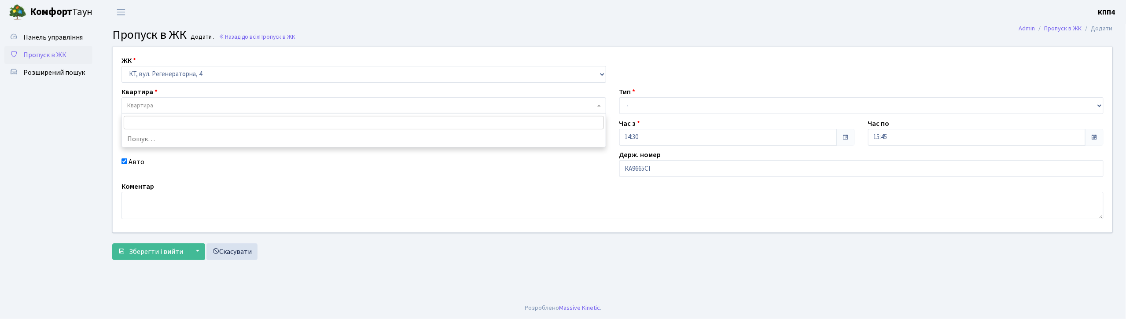
click at [264, 101] on span "Квартира" at bounding box center [361, 105] width 468 height 9
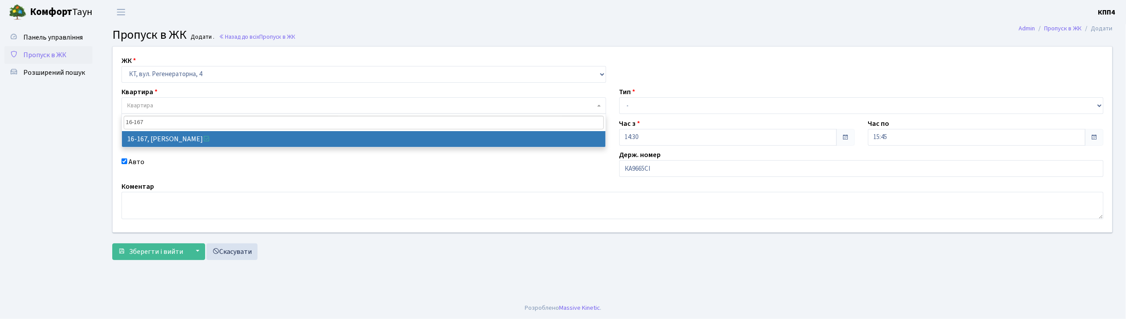
type input "16-167"
select select "8728"
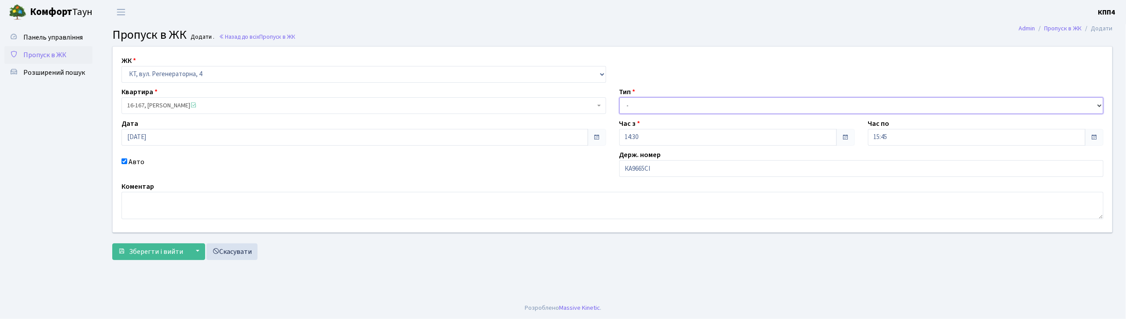
click at [642, 101] on select "- Доставка Таксі Гості Сервіс" at bounding box center [861, 105] width 484 height 17
select select "3"
click at [619, 97] on select "- Доставка Таксі Гості Сервіс" at bounding box center [861, 105] width 484 height 17
click at [152, 256] on span "Зберегти і вийти" at bounding box center [156, 252] width 54 height 10
type input "[DATE]"
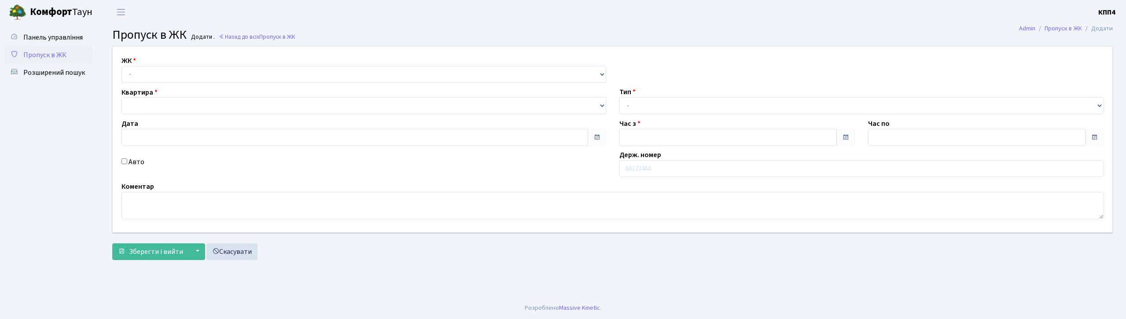
type input "16:00"
type input "17:00"
